Goal: Information Seeking & Learning: Learn about a topic

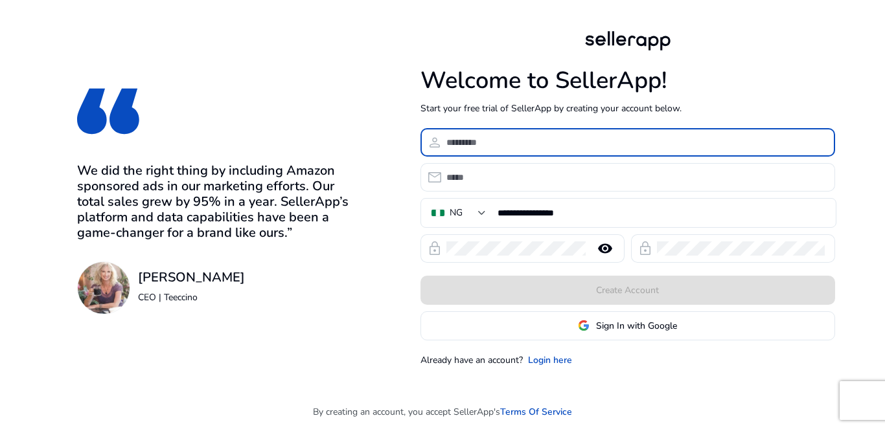
click at [473, 143] on input at bounding box center [635, 142] width 378 height 14
click at [552, 356] on link "Login here" at bounding box center [550, 361] width 44 height 14
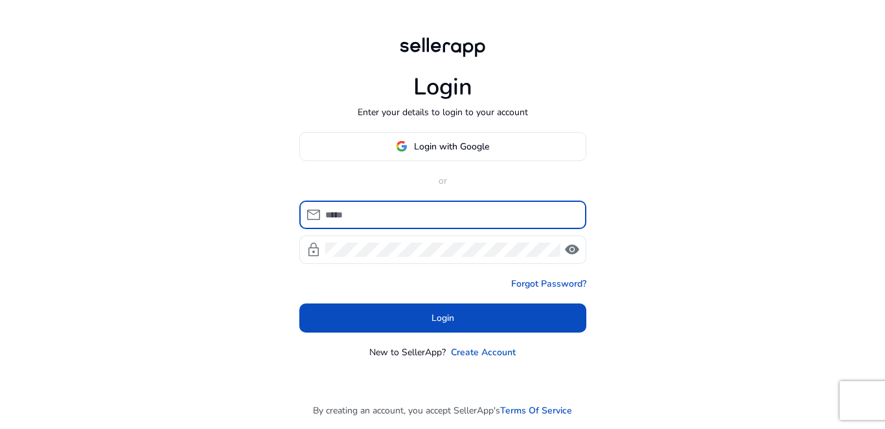
click at [403, 213] on input at bounding box center [450, 215] width 251 height 14
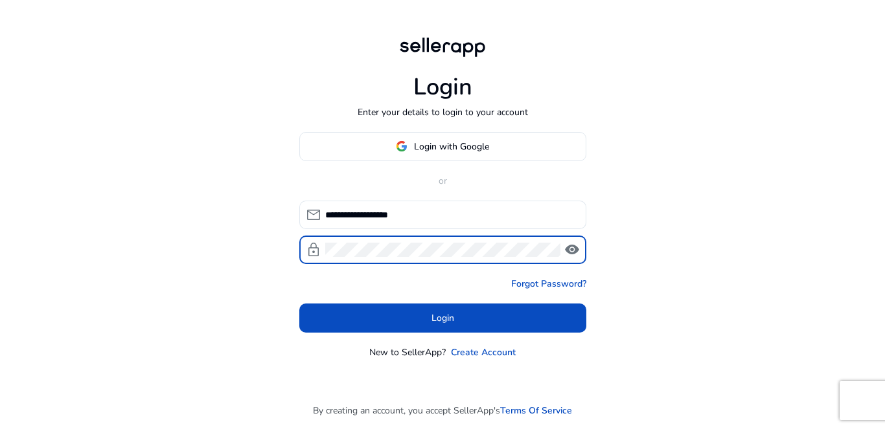
click button "Login" at bounding box center [442, 318] width 287 height 29
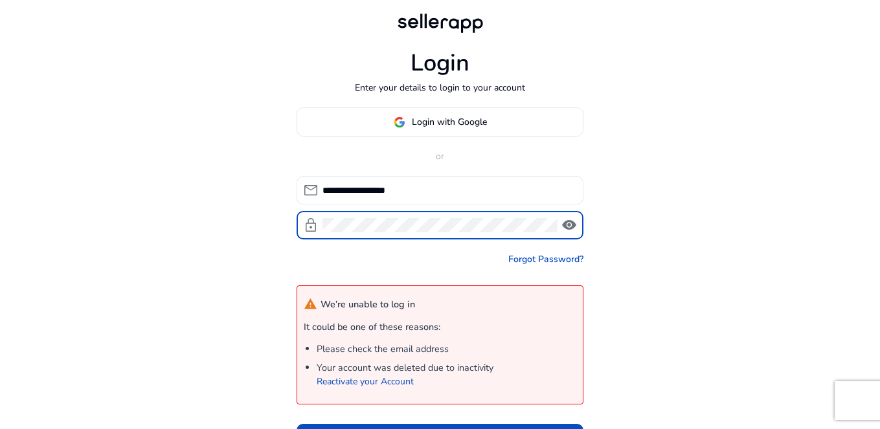
click at [348, 191] on input "**********" at bounding box center [448, 190] width 251 height 14
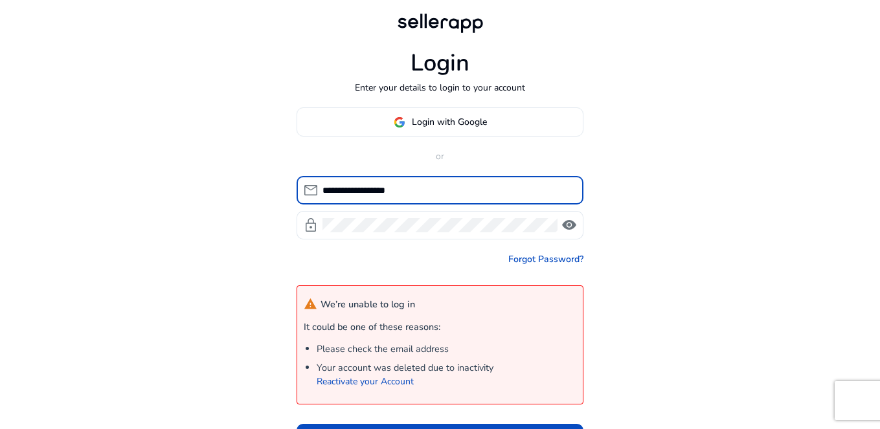
click at [348, 191] on input "**********" at bounding box center [448, 190] width 251 height 14
type input "**********"
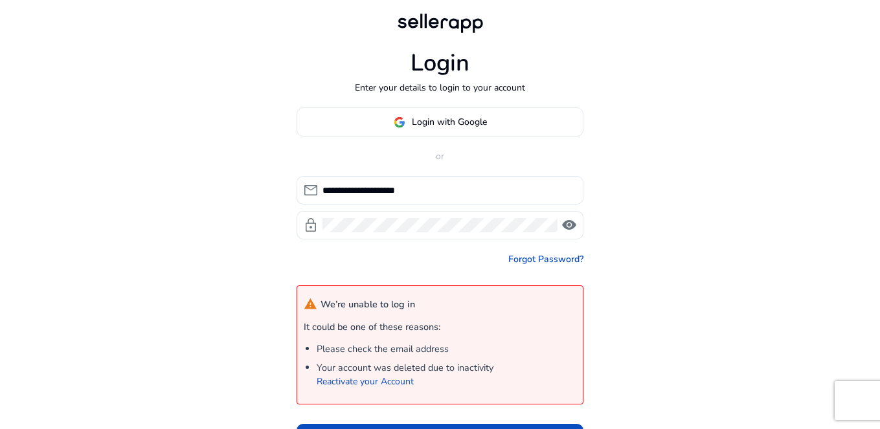
click at [764, 319] on div "**********" at bounding box center [440, 263] width 880 height 526
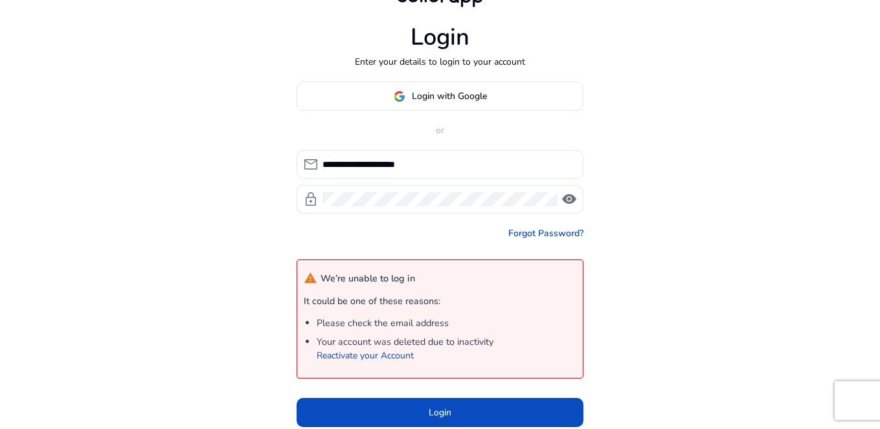
scroll to position [52, 0]
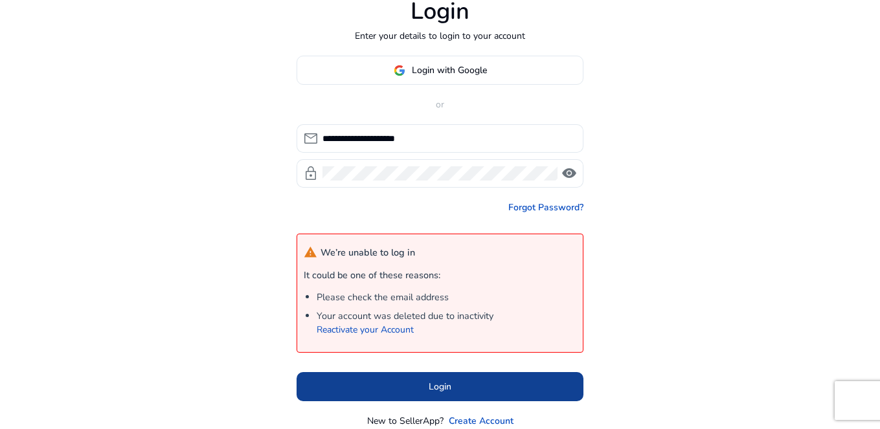
click at [460, 394] on span at bounding box center [440, 386] width 287 height 31
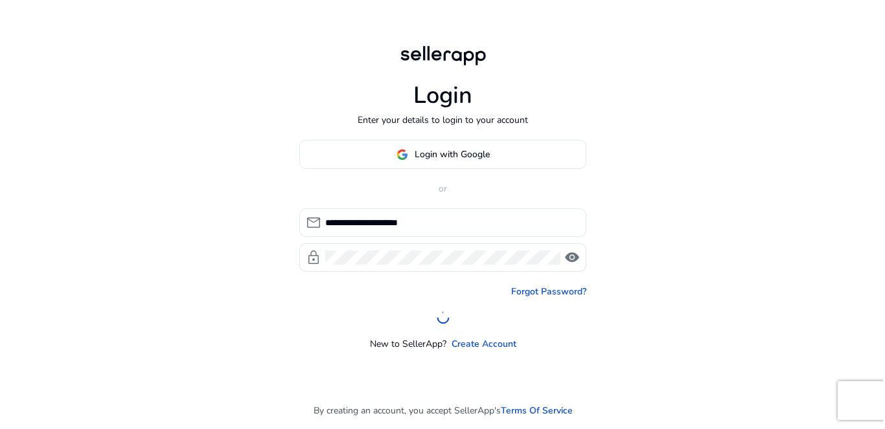
scroll to position [0, 0]
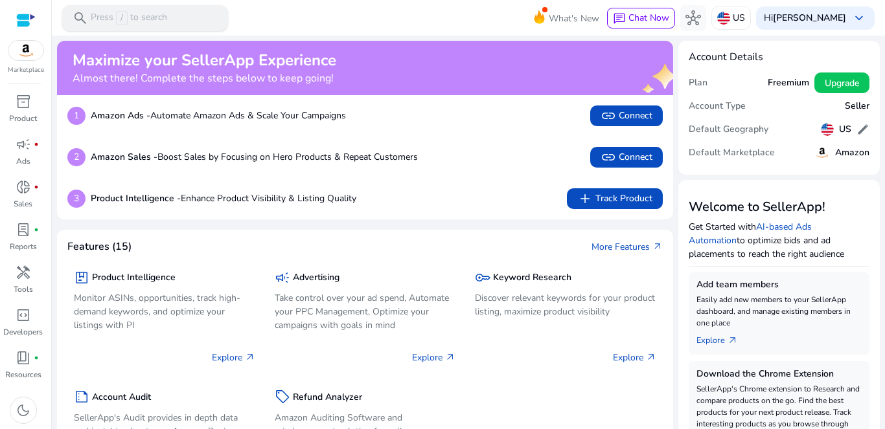
click at [183, 14] on div "search Press / to search" at bounding box center [145, 18] width 166 height 26
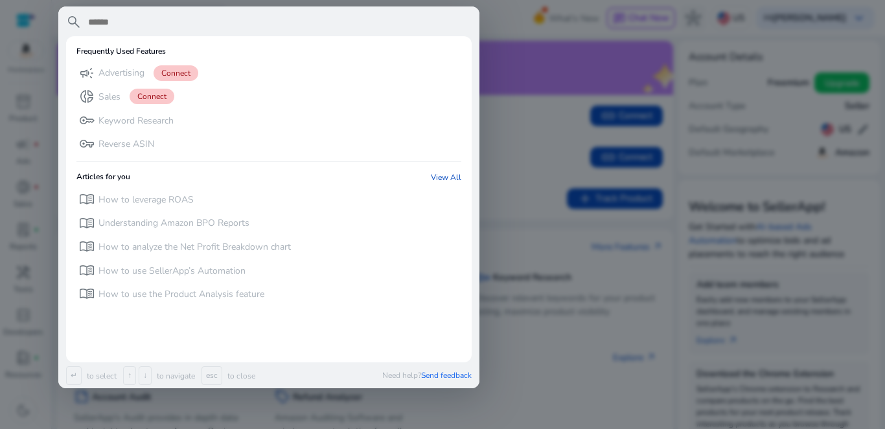
paste input "**********"
type input "**********"
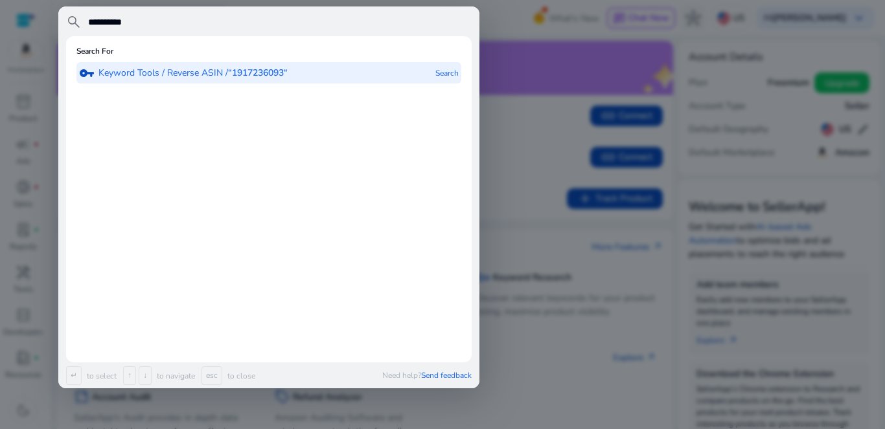
click at [240, 73] on b "“1917236093“" at bounding box center [258, 73] width 60 height 12
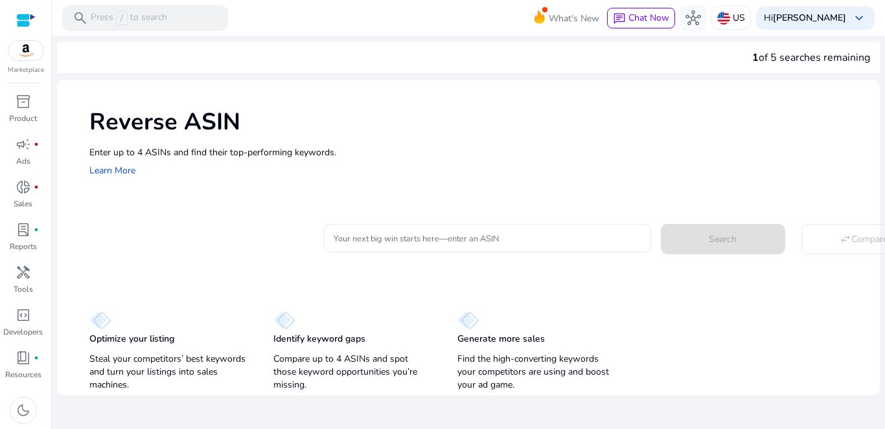
click at [563, 232] on input "Your next big win starts here—enter an ASIN" at bounding box center [487, 238] width 307 height 14
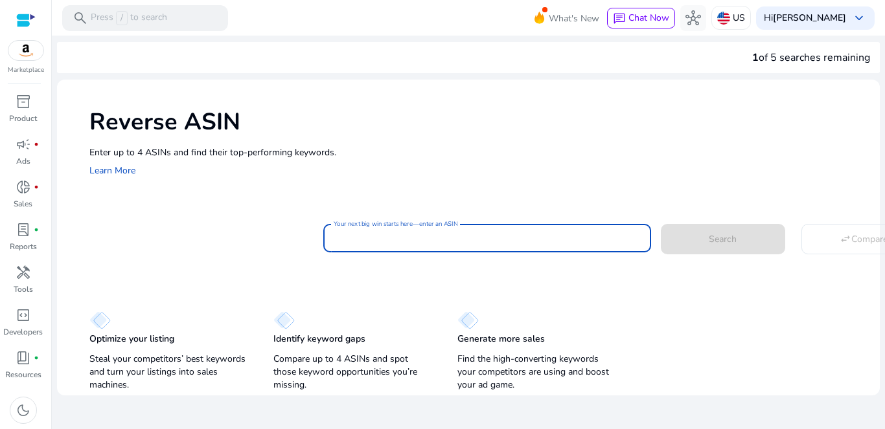
paste input "**********"
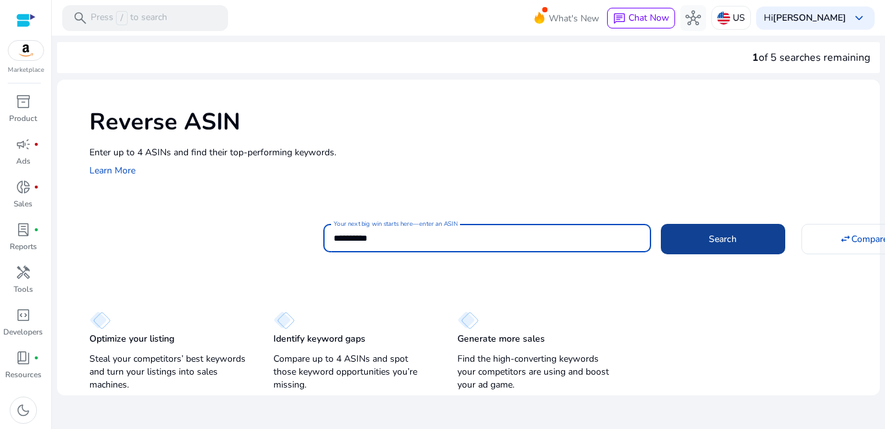
type input "**********"
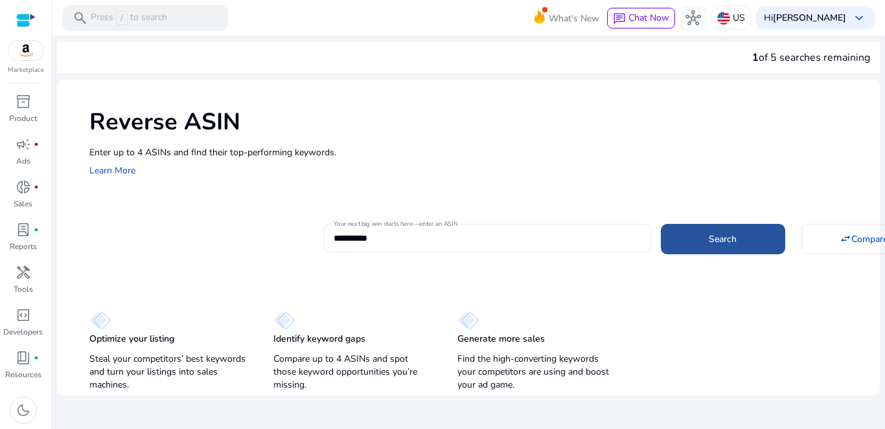
click at [718, 233] on span "Search" at bounding box center [722, 239] width 28 height 14
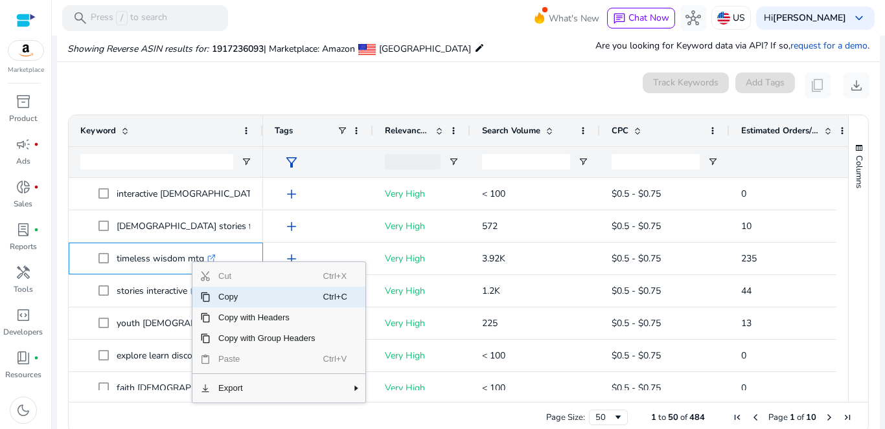
click at [238, 298] on span "Copy" at bounding box center [266, 297] width 113 height 21
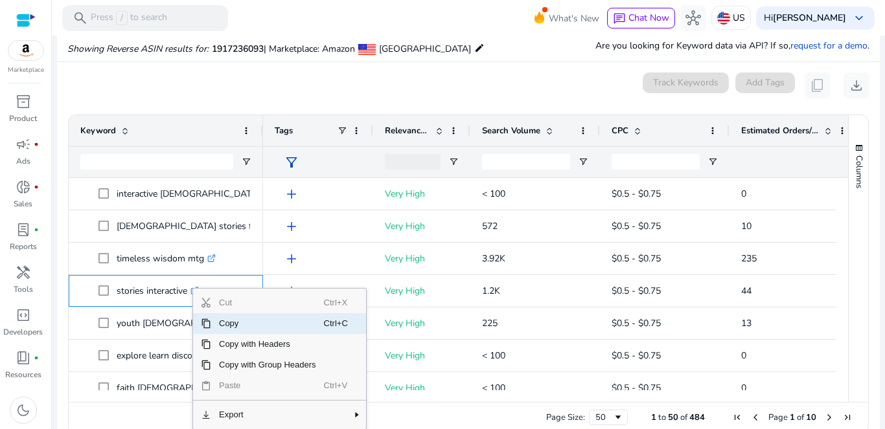
click at [229, 324] on span "Copy" at bounding box center [267, 323] width 113 height 21
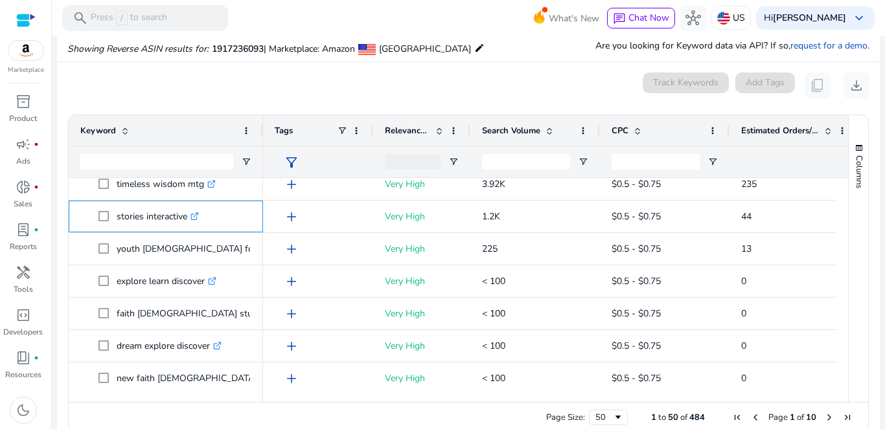
scroll to position [89, 0]
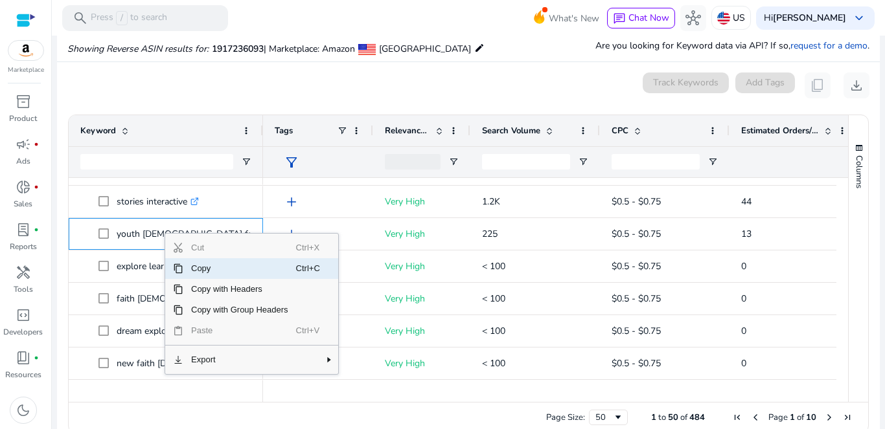
click at [205, 269] on span "Copy" at bounding box center [239, 268] width 113 height 21
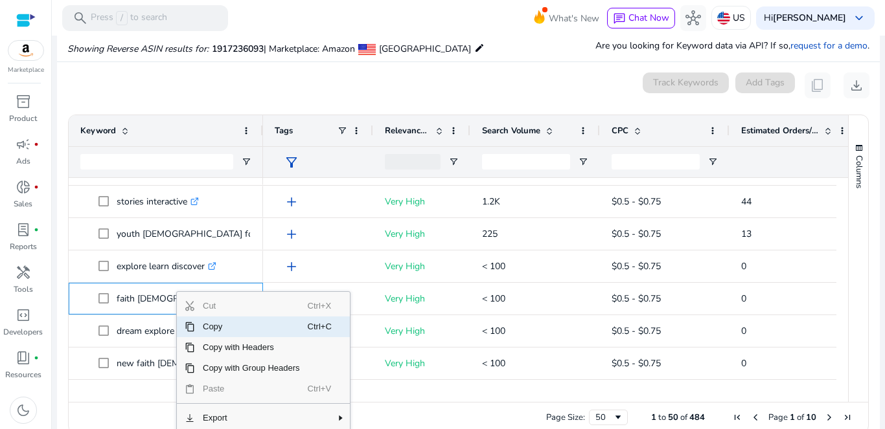
click at [221, 327] on span "Copy" at bounding box center [251, 327] width 113 height 21
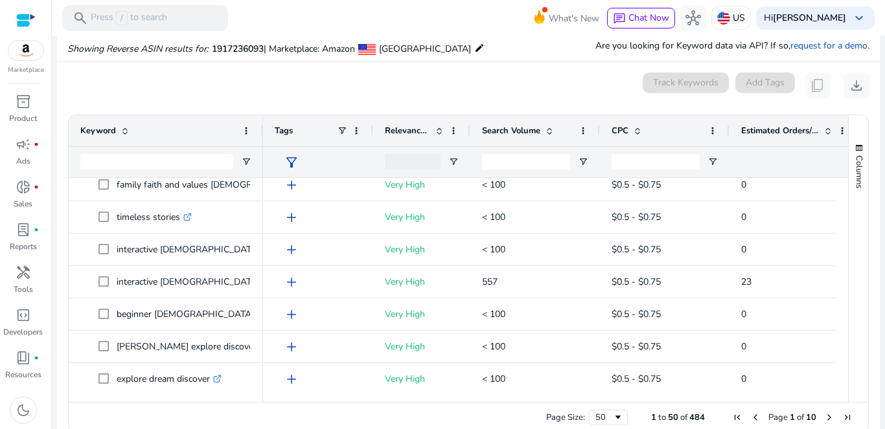
scroll to position [0, 0]
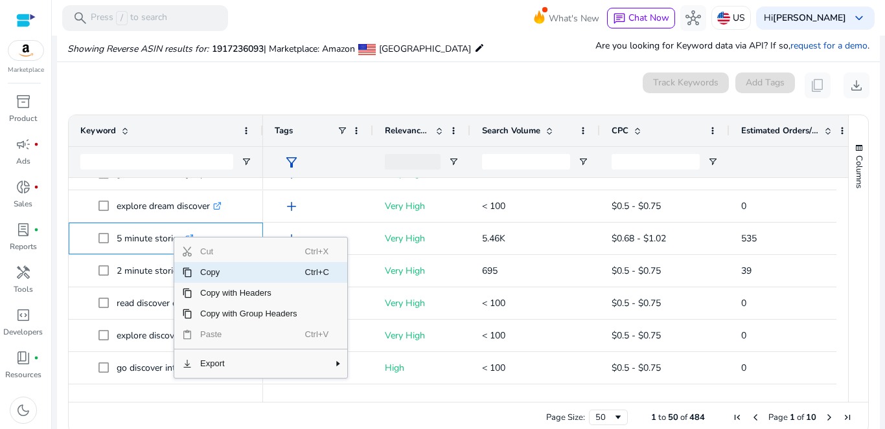
click at [218, 275] on span "Copy" at bounding box center [248, 272] width 113 height 21
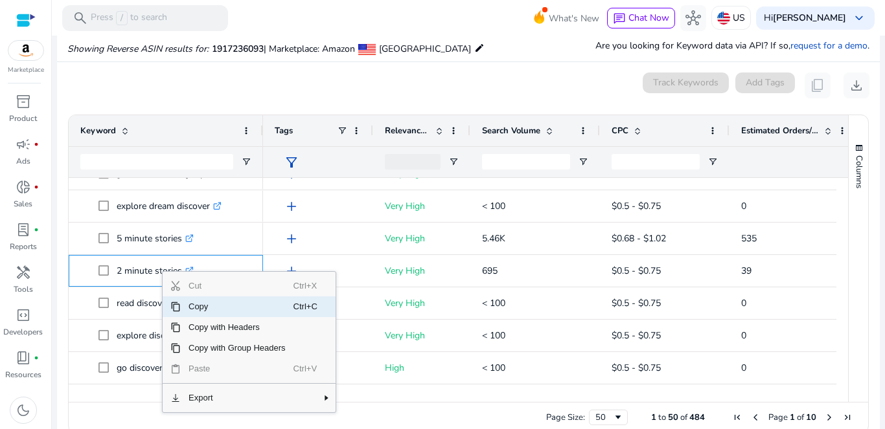
click at [234, 308] on span "Copy" at bounding box center [237, 307] width 113 height 21
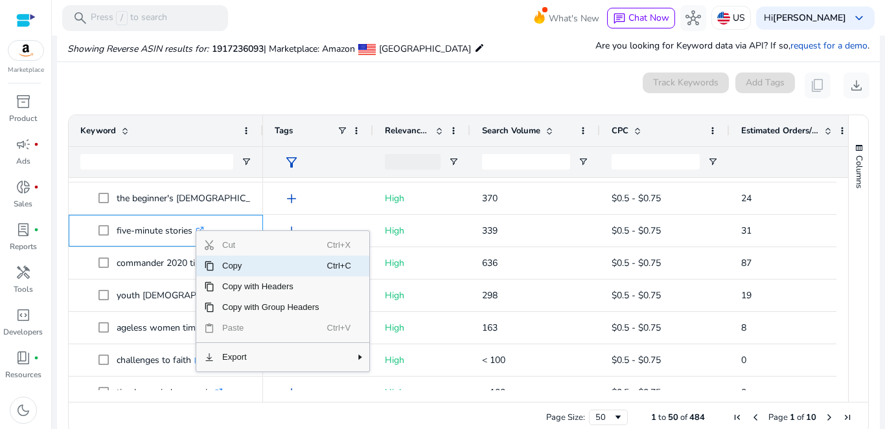
click at [232, 267] on span "Copy" at bounding box center [270, 266] width 113 height 21
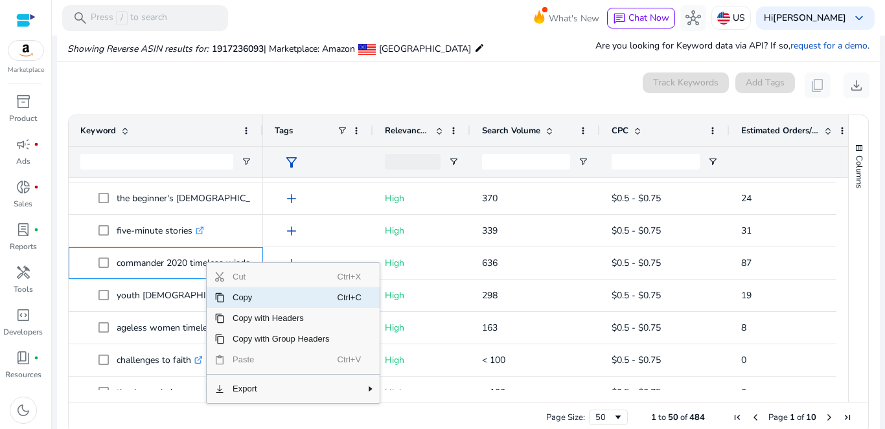
click at [260, 301] on span "Copy" at bounding box center [281, 298] width 113 height 21
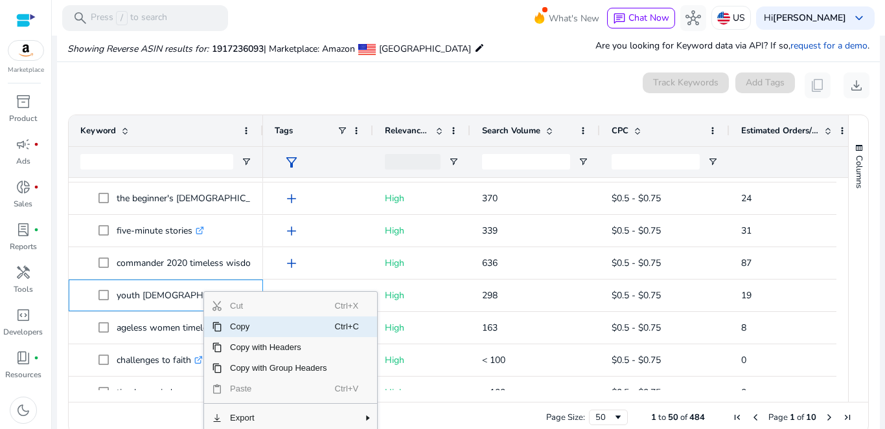
click at [247, 328] on span "Copy" at bounding box center [278, 327] width 113 height 21
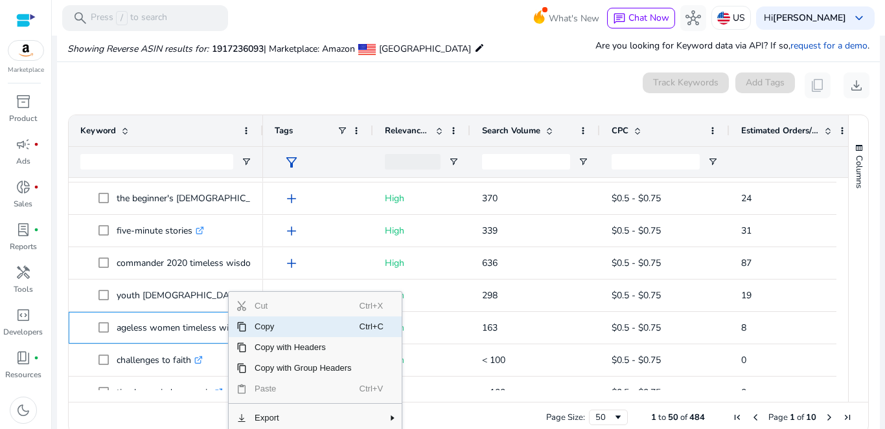
click at [274, 326] on span "Copy" at bounding box center [303, 327] width 113 height 21
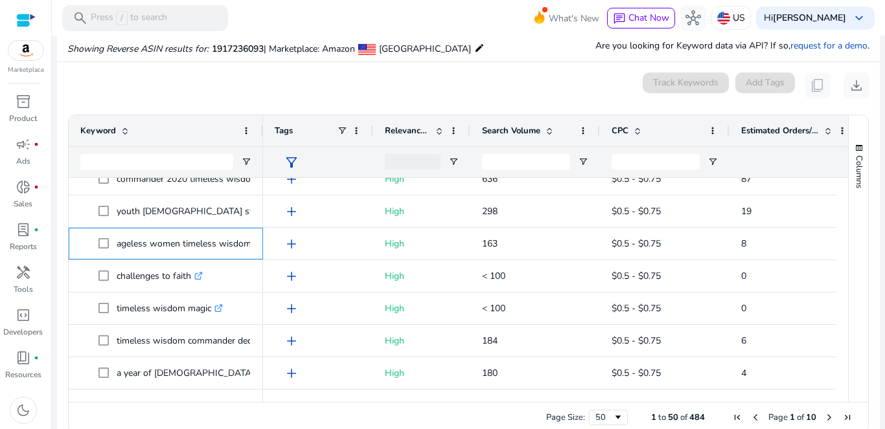
scroll to position [864, 0]
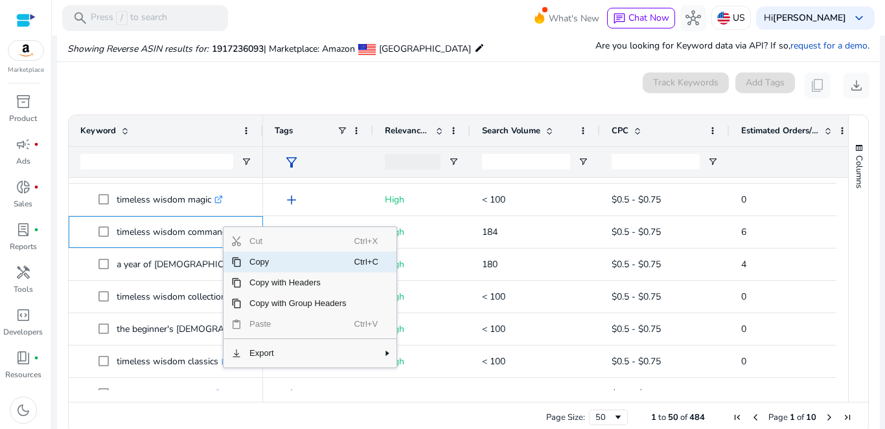
click at [268, 264] on span "Copy" at bounding box center [298, 262] width 113 height 21
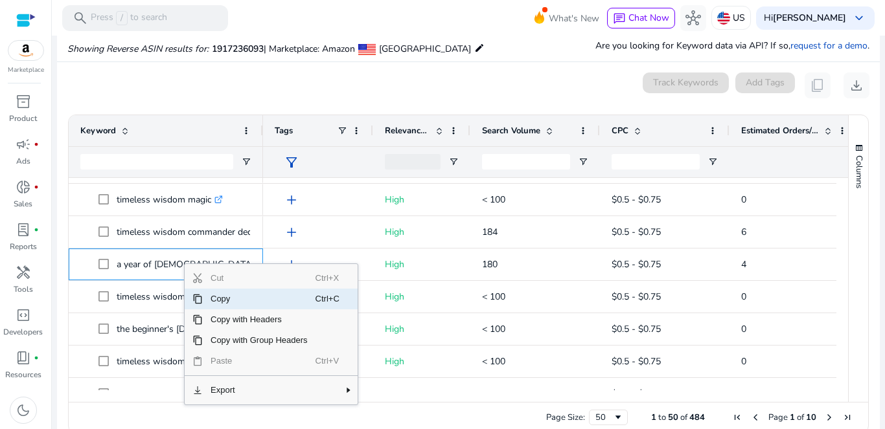
click at [231, 297] on span "Copy" at bounding box center [259, 299] width 113 height 21
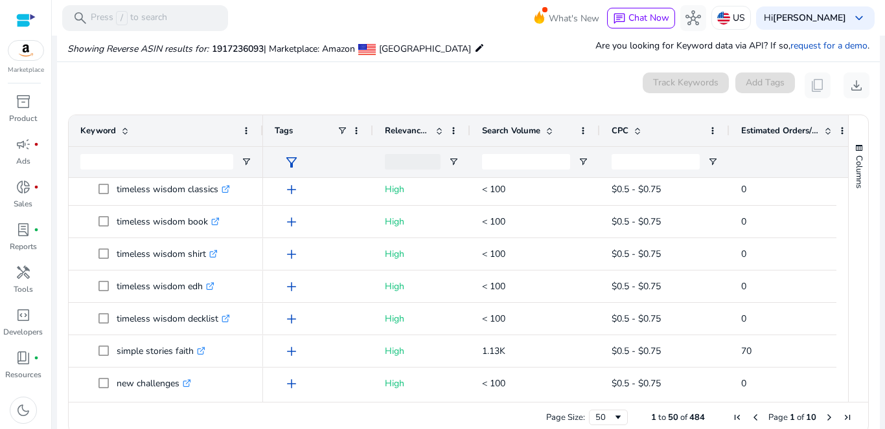
scroll to position [1115, 0]
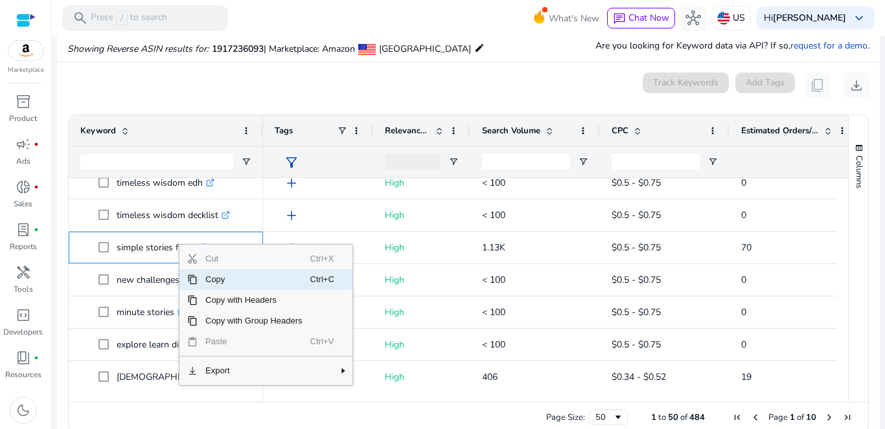
click at [223, 281] on span "Copy" at bounding box center [254, 279] width 113 height 21
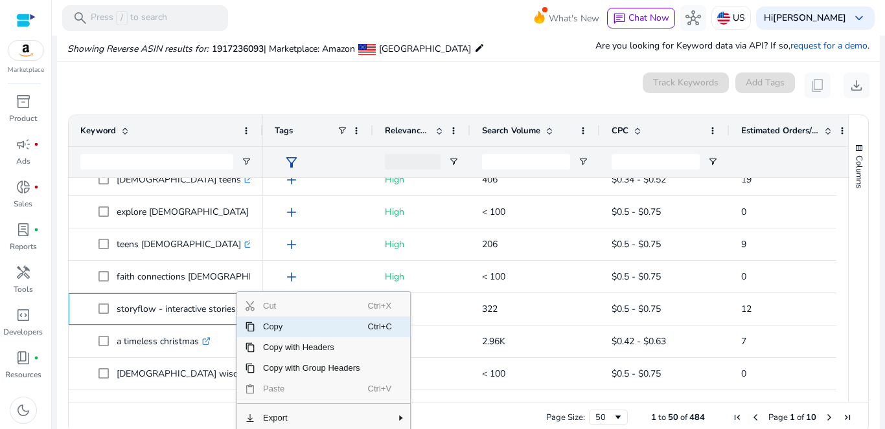
click at [269, 324] on span "Copy" at bounding box center [311, 327] width 113 height 21
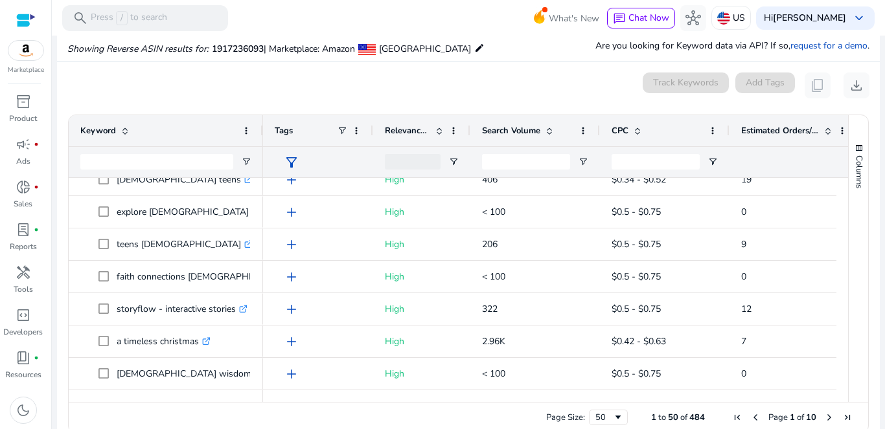
click at [824, 418] on span "Next Page" at bounding box center [829, 418] width 10 height 10
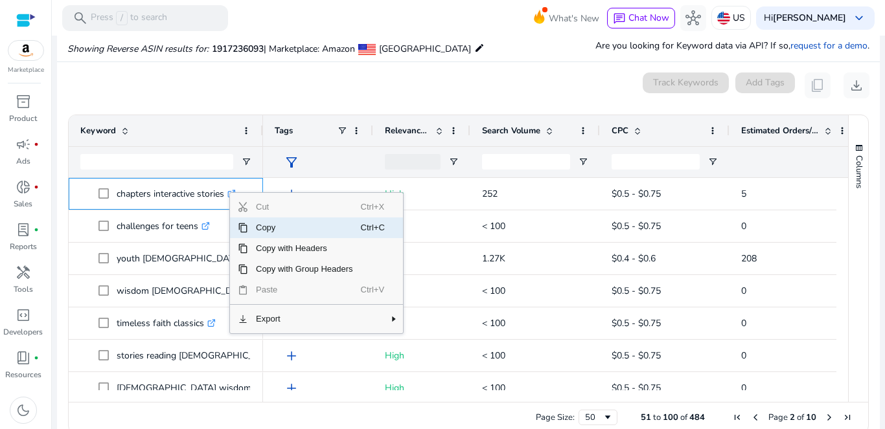
click at [280, 229] on span "Copy" at bounding box center [304, 228] width 113 height 21
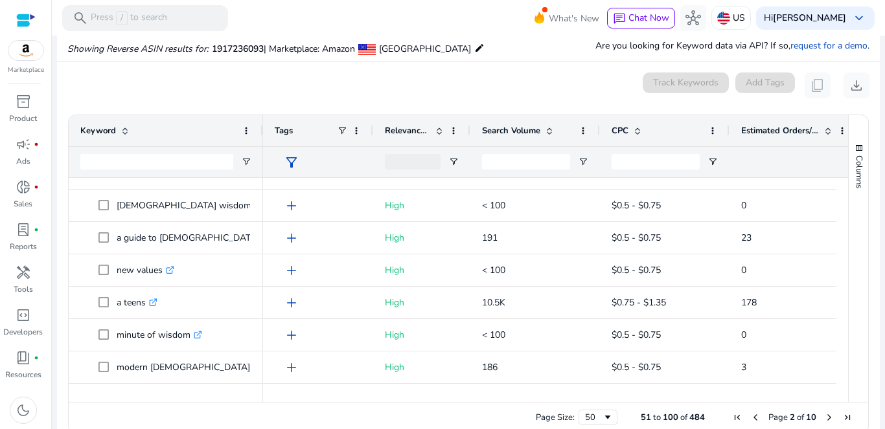
scroll to position [193, 0]
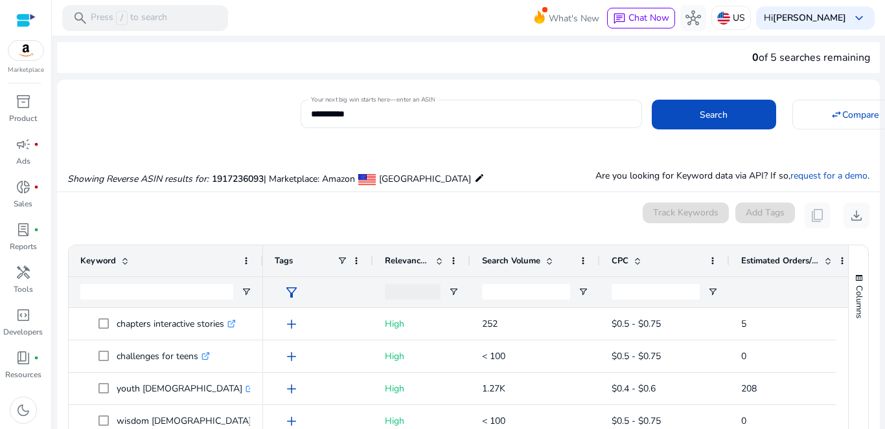
scroll to position [193, 0]
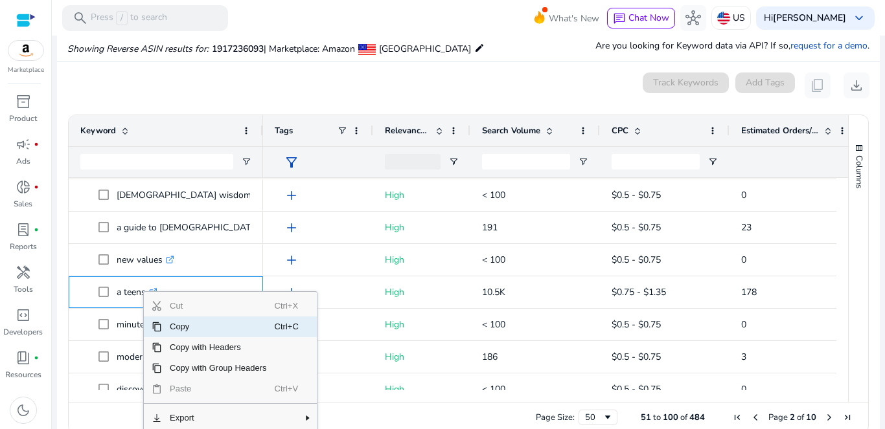
click at [182, 324] on span "Copy" at bounding box center [218, 327] width 113 height 21
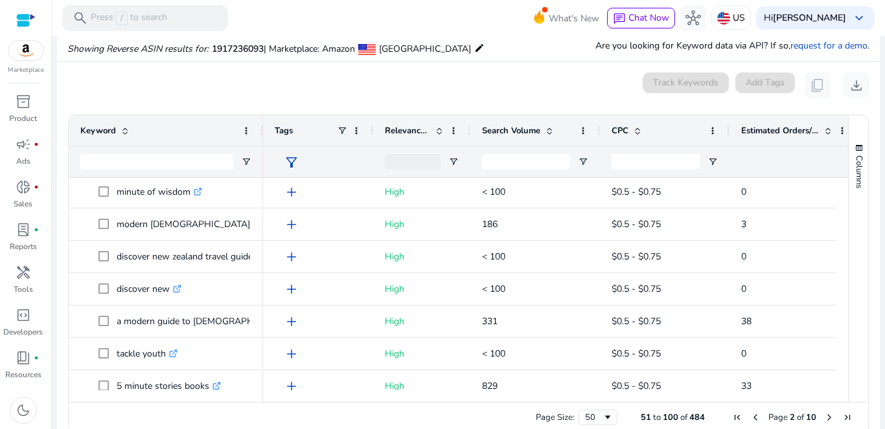
scroll to position [331, 0]
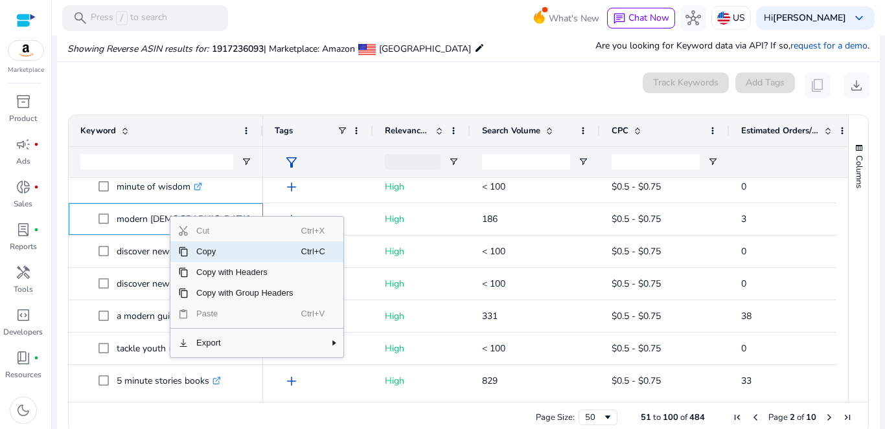
click at [213, 255] on span "Copy" at bounding box center [244, 252] width 113 height 21
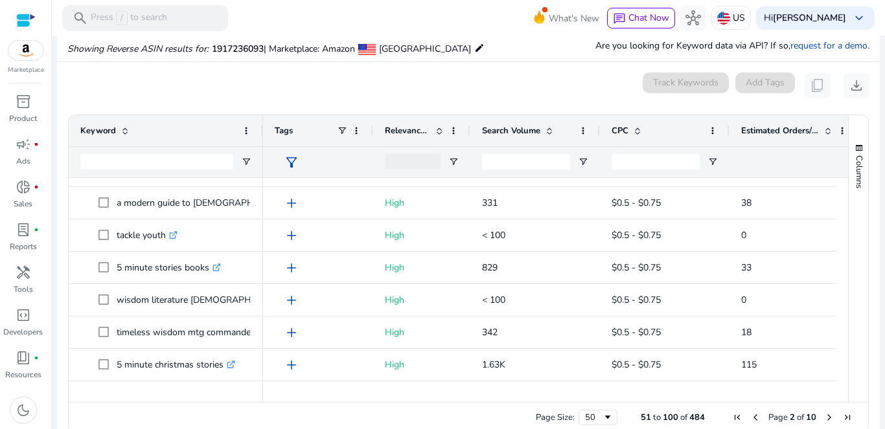
scroll to position [449, 0]
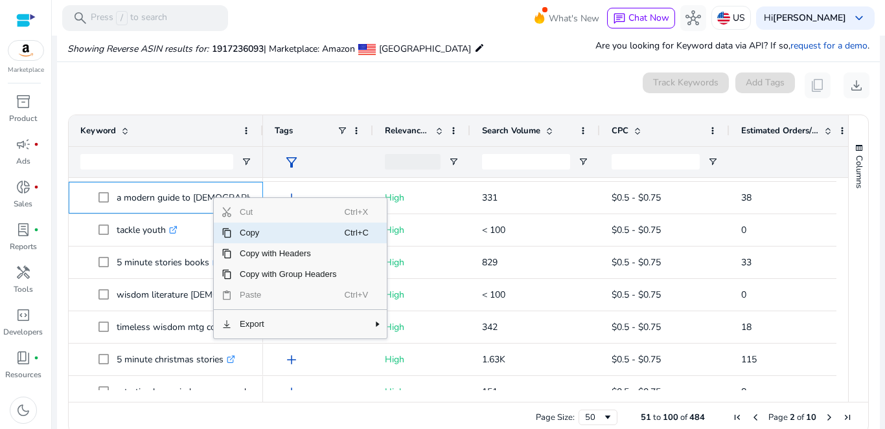
click at [254, 237] on span "Copy" at bounding box center [288, 233] width 113 height 21
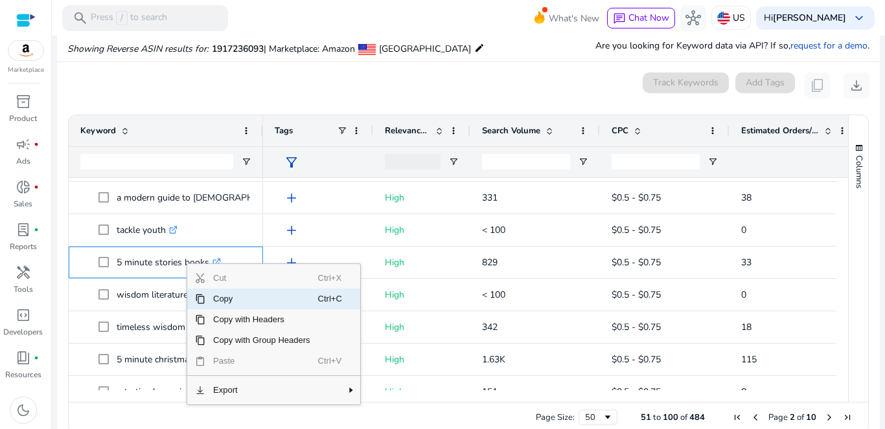
click at [301, 301] on span "Copy" at bounding box center [261, 299] width 113 height 21
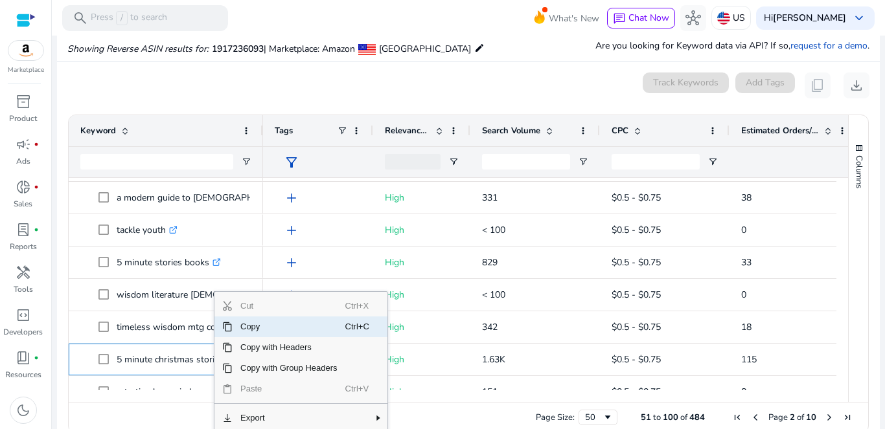
click at [268, 324] on span "Copy" at bounding box center [288, 327] width 113 height 21
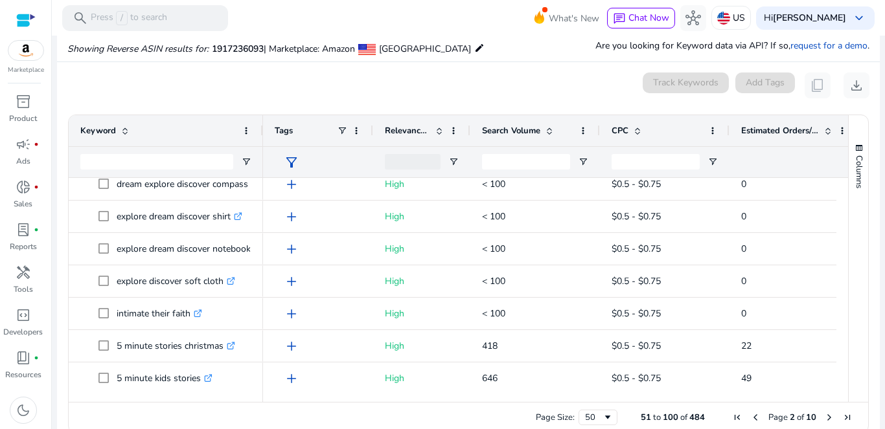
scroll to position [0, 0]
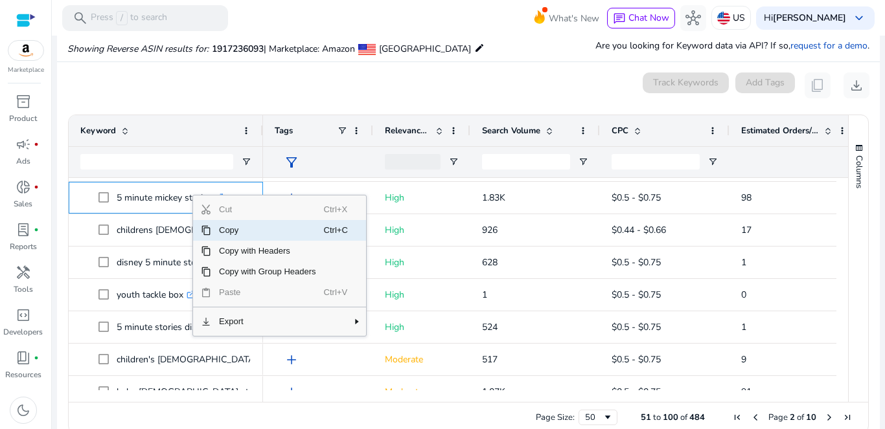
click at [248, 231] on span "Copy" at bounding box center [267, 230] width 113 height 21
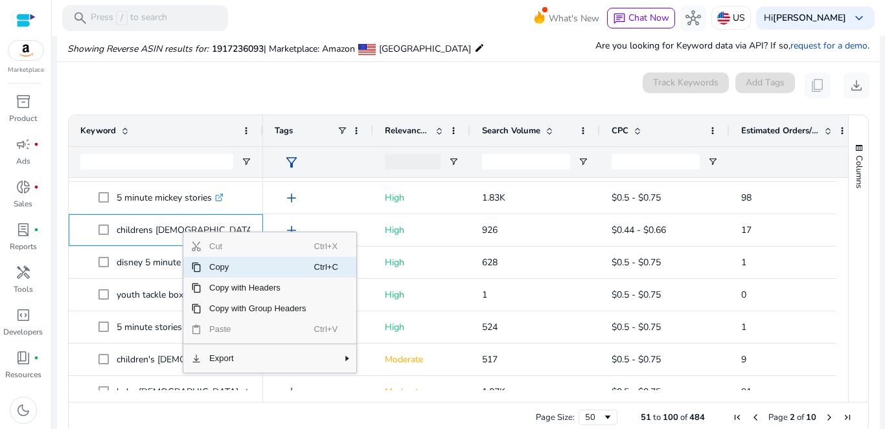
click at [236, 269] on span "Copy" at bounding box center [257, 267] width 113 height 21
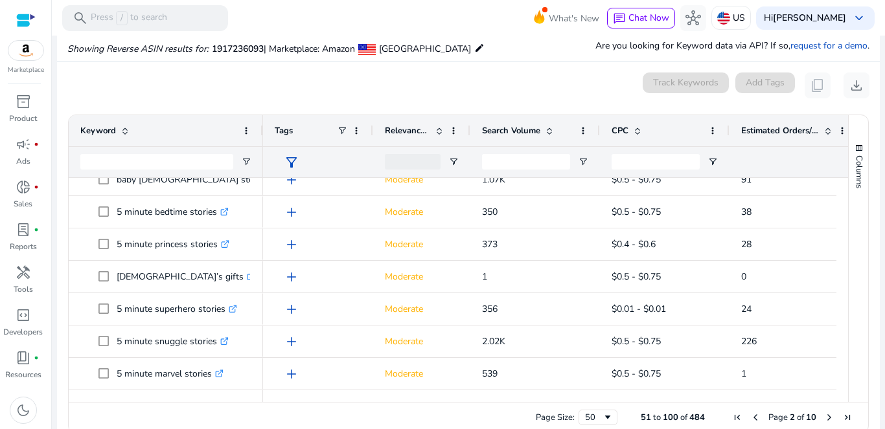
click at [824, 416] on span "Next Page" at bounding box center [829, 418] width 10 height 10
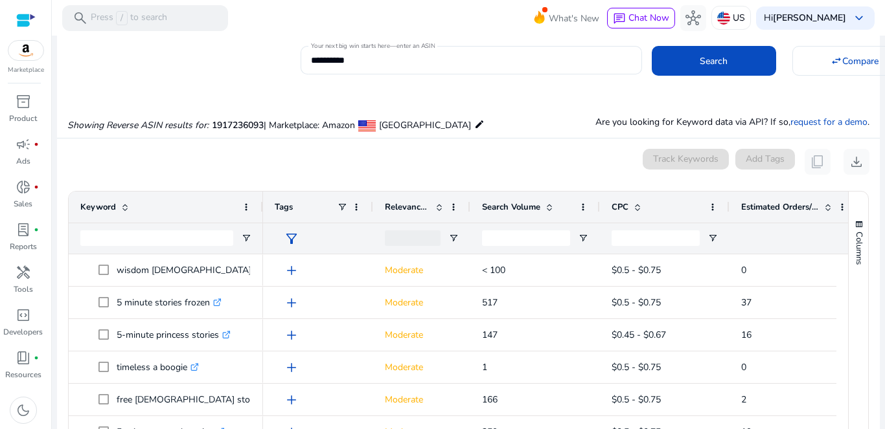
scroll to position [22, 0]
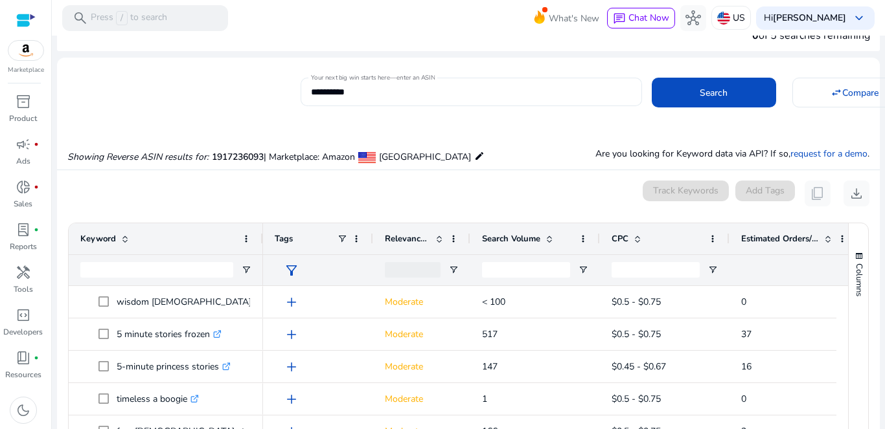
click at [345, 91] on input "**********" at bounding box center [471, 92] width 321 height 14
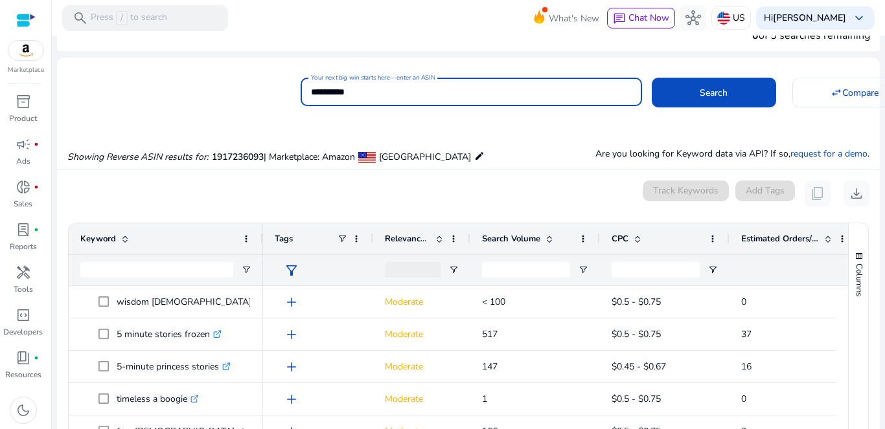
click at [345, 91] on input "**********" at bounding box center [471, 92] width 321 height 14
paste input
type input "**********"
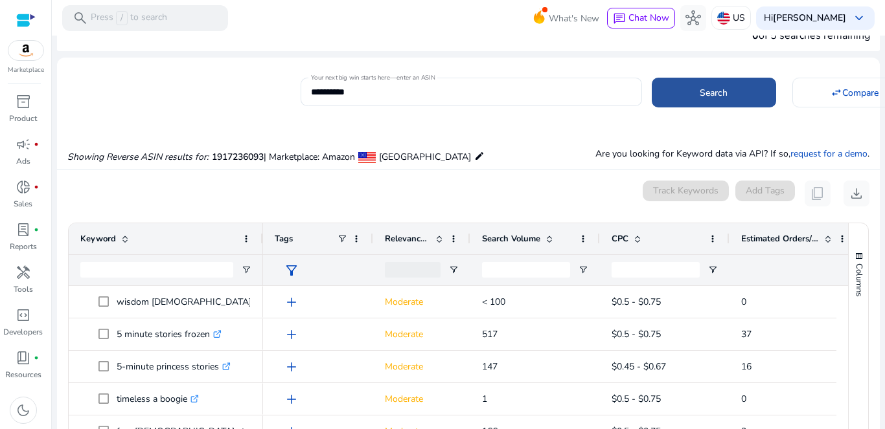
click at [701, 96] on span "Search" at bounding box center [713, 93] width 28 height 14
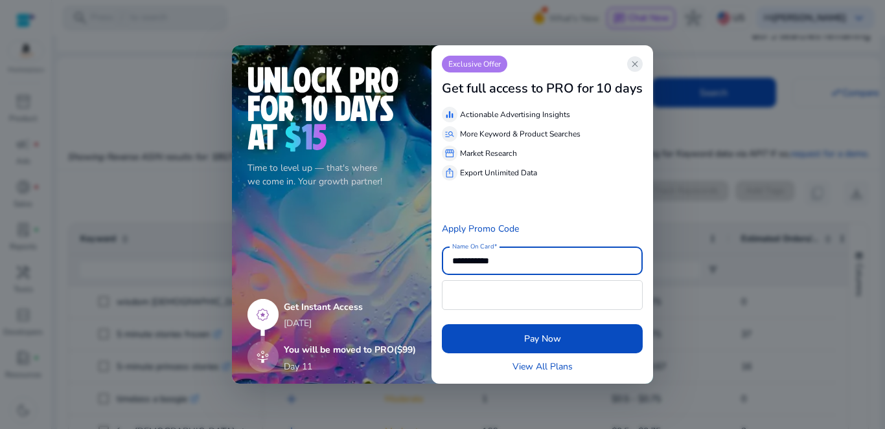
click at [633, 65] on span "close" at bounding box center [634, 64] width 10 height 10
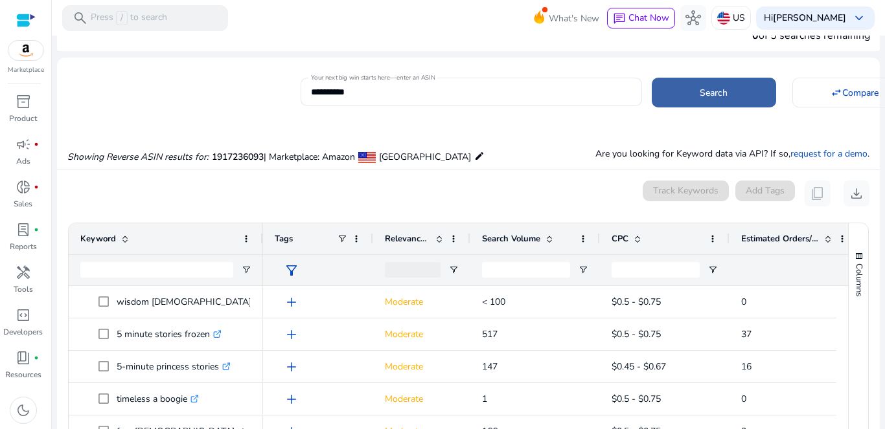
click at [708, 102] on span at bounding box center [714, 92] width 124 height 31
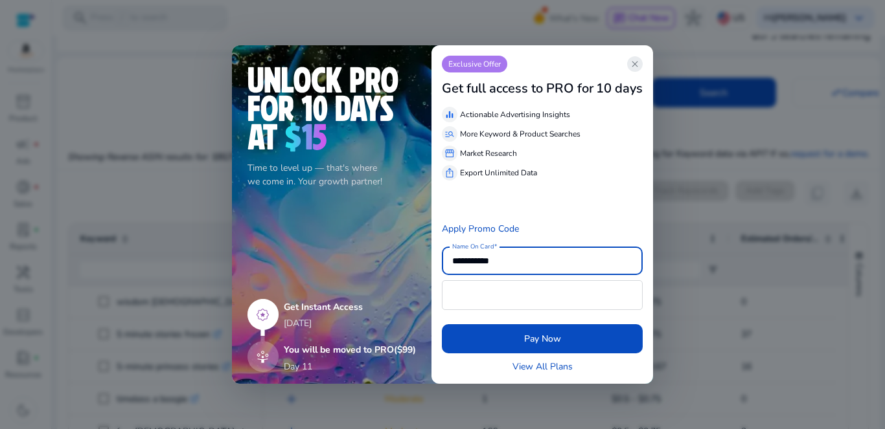
click at [635, 65] on span "close" at bounding box center [634, 64] width 10 height 10
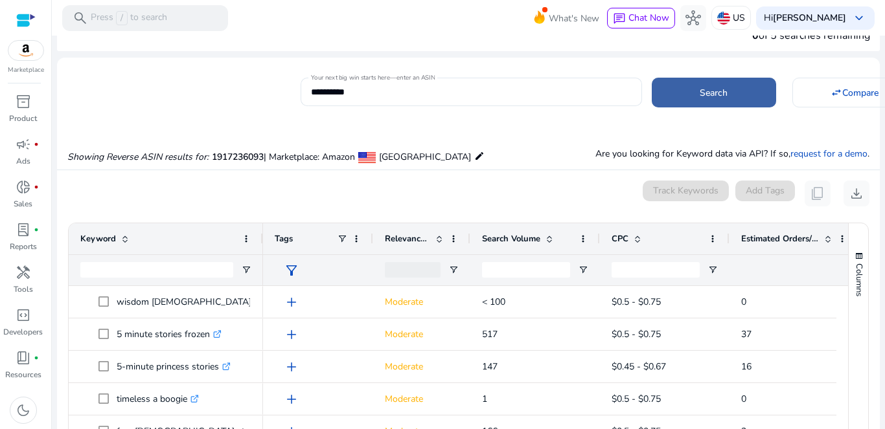
click at [694, 93] on span at bounding box center [714, 92] width 124 height 31
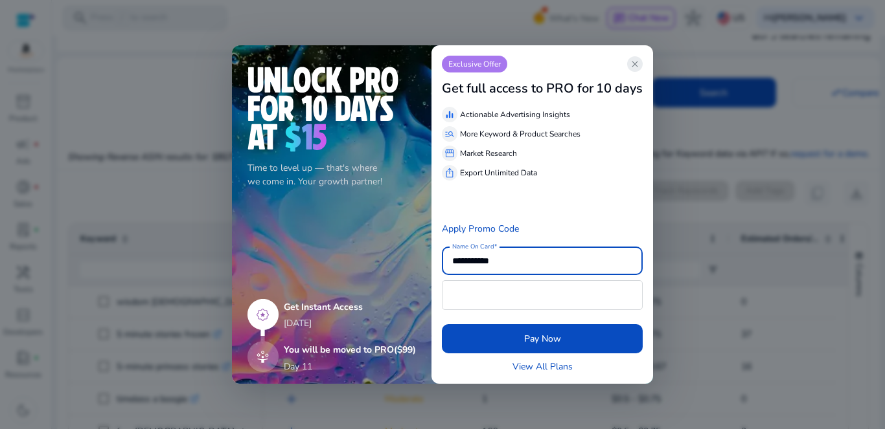
click at [637, 67] on span "close" at bounding box center [634, 64] width 10 height 10
